Goal: Transaction & Acquisition: Subscribe to service/newsletter

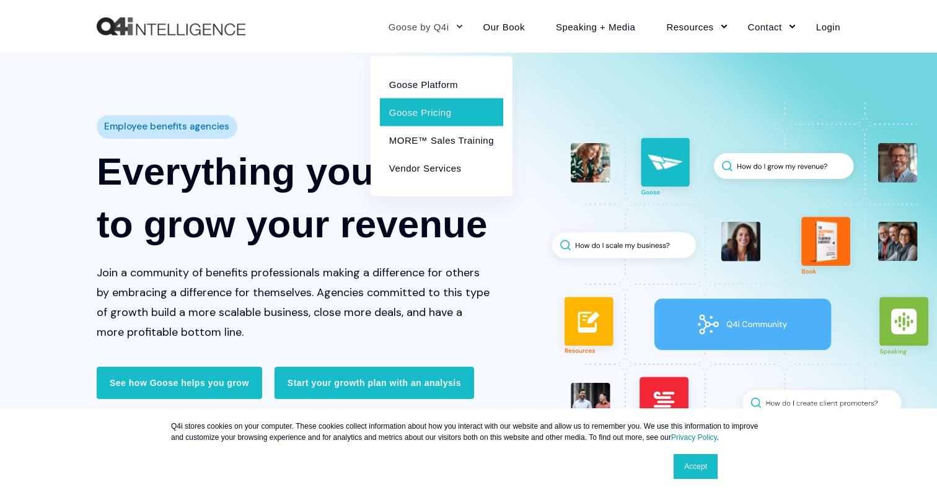
click at [430, 99] on link "Goose Pricing" at bounding box center [441, 112] width 123 height 28
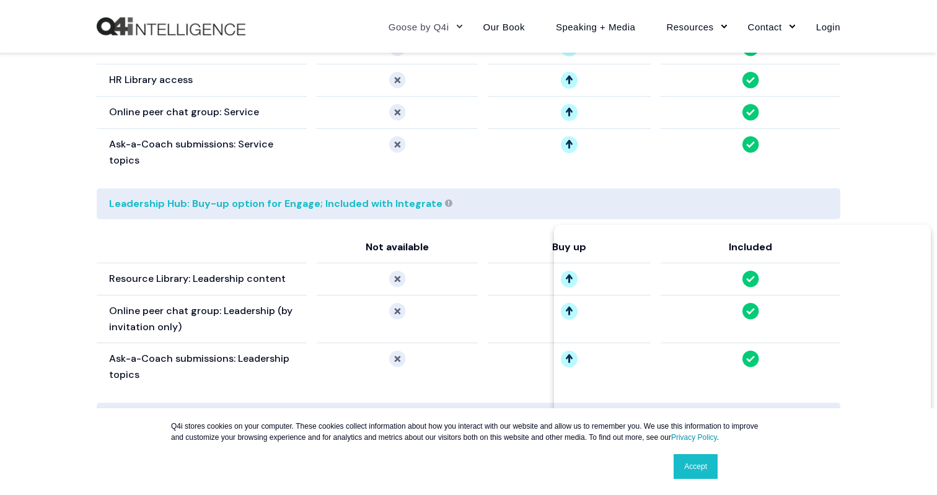
scroll to position [2395, 0]
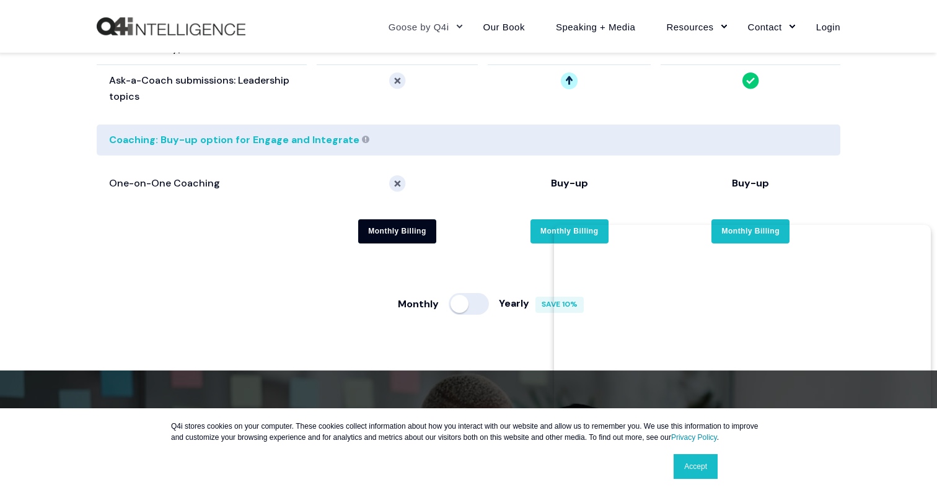
click at [397, 219] on link "Monthly Billing" at bounding box center [397, 231] width 78 height 24
